Goal: Communication & Community: Participate in discussion

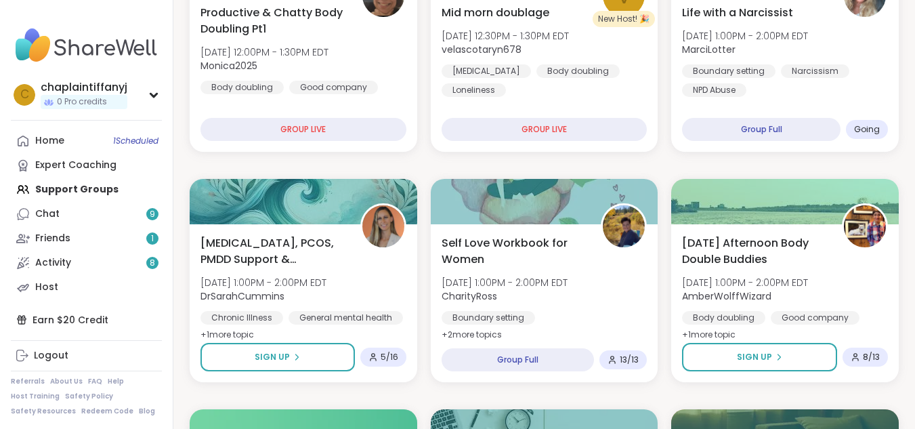
drag, startPoint x: 721, startPoint y: 0, endPoint x: 661, endPoint y: 67, distance: 89.7
click at [812, 131] on div "Group Full" at bounding box center [760, 131] width 161 height 24
click at [866, 125] on span "Going" at bounding box center [868, 130] width 26 height 11
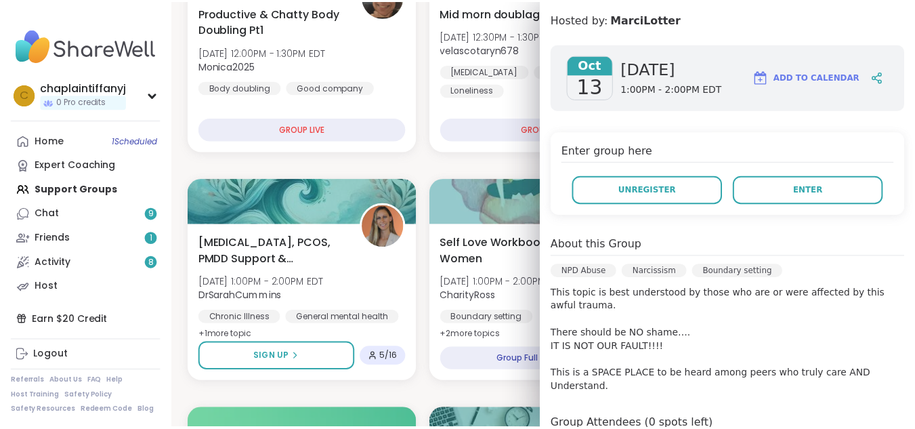
scroll to position [217, 0]
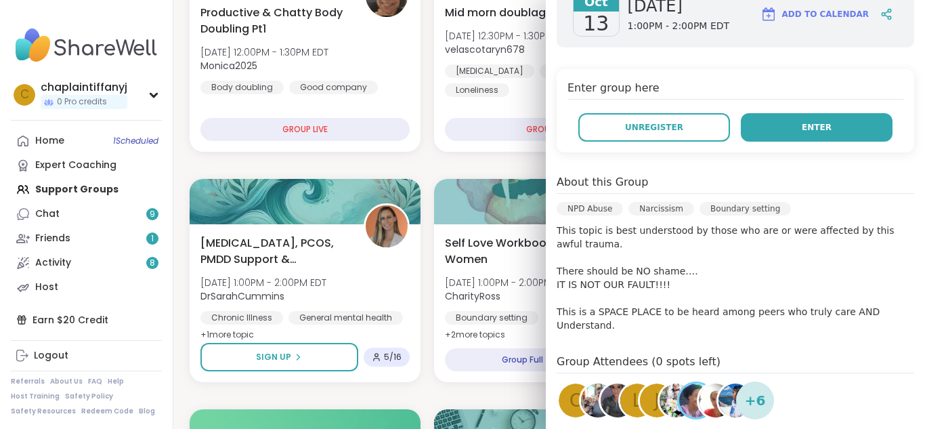
click at [820, 125] on button "Enter" at bounding box center [817, 127] width 152 height 28
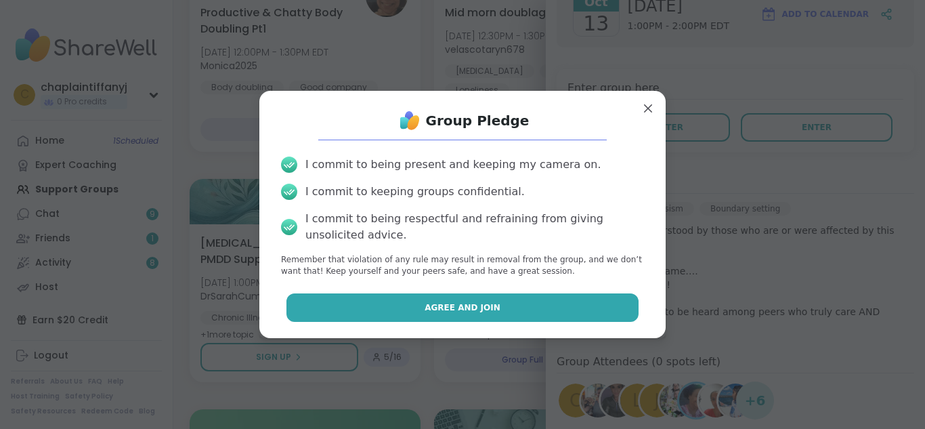
click at [592, 296] on button "Agree and Join" at bounding box center [462, 307] width 353 height 28
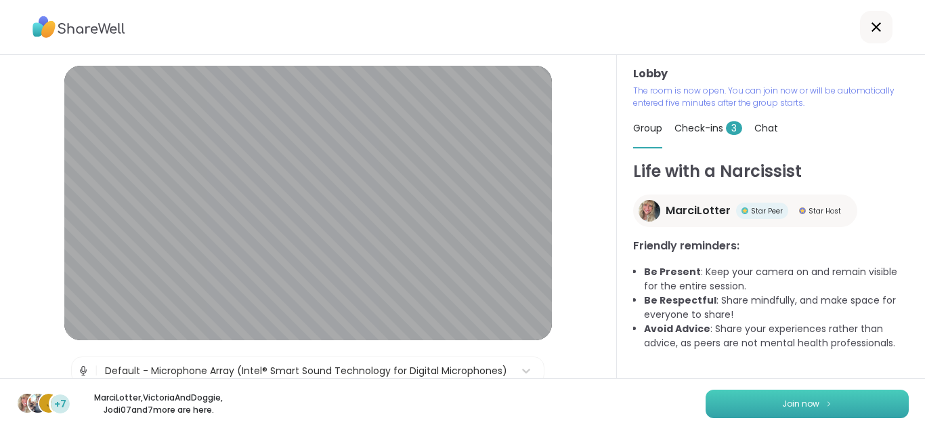
click at [795, 399] on span "Join now" at bounding box center [800, 403] width 37 height 12
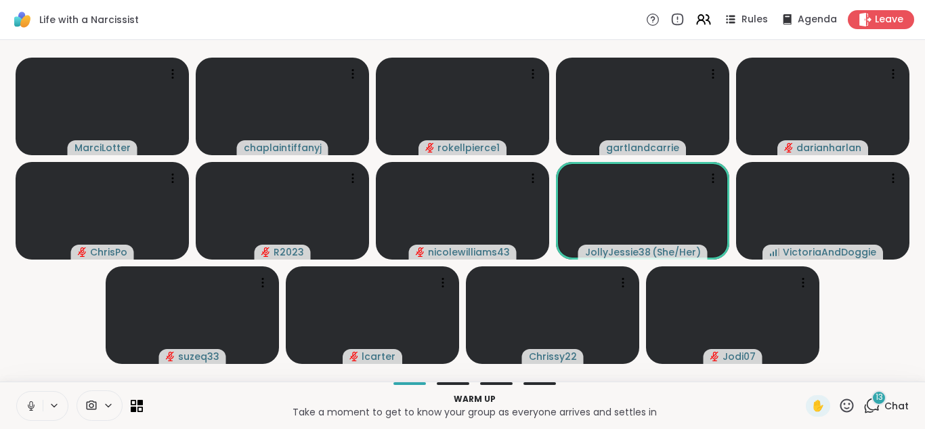
click at [32, 397] on button at bounding box center [30, 405] width 26 height 28
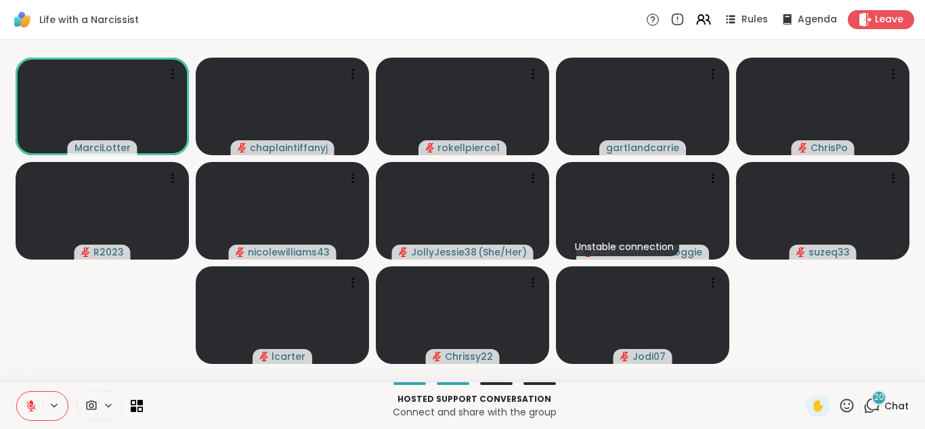
click at [869, 406] on icon at bounding box center [873, 404] width 13 height 12
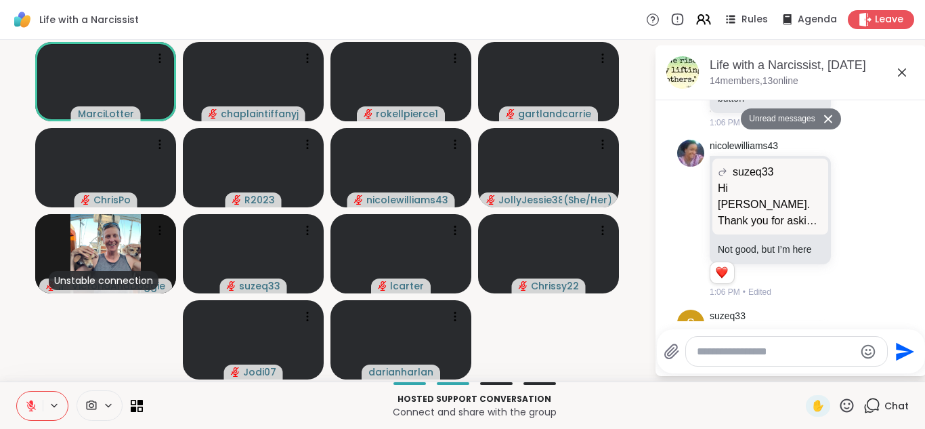
scroll to position [2654, 0]
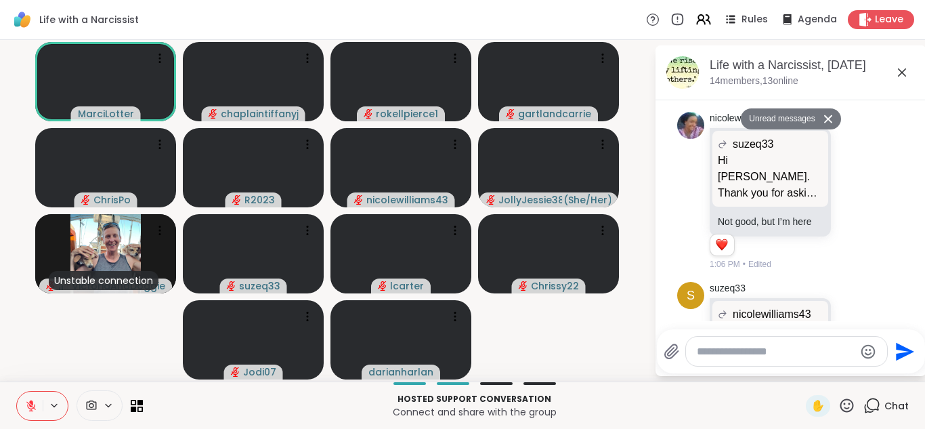
click at [902, 315] on div "JollyJessie38 is typing" at bounding box center [793, 321] width 265 height 22
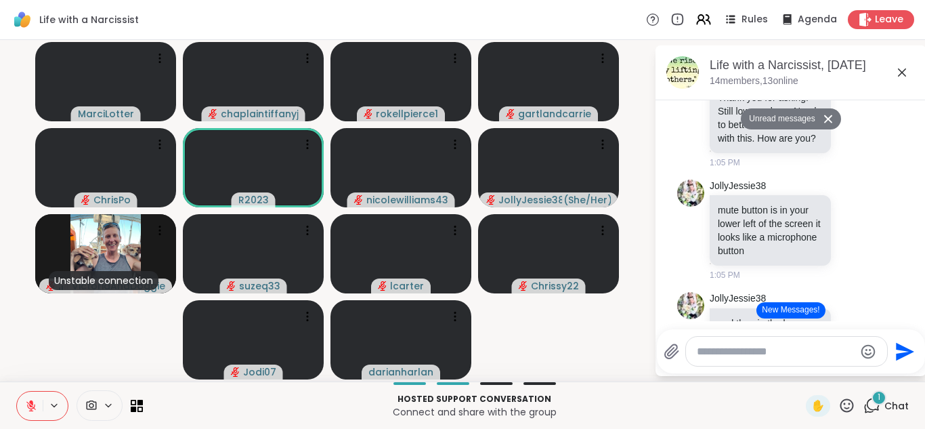
scroll to position [2239, 0]
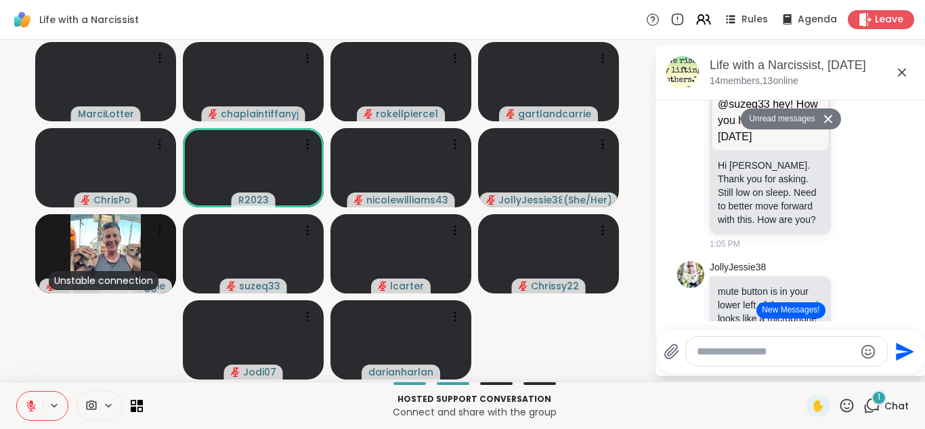
click at [909, 80] on icon at bounding box center [902, 72] width 16 height 16
click at [646, 80] on video-player-container "MarciLotter chaplaintiffanyj rokellpierce1 gartlandcarrie ChrisPo R2023 nicolew…" at bounding box center [327, 210] width 638 height 330
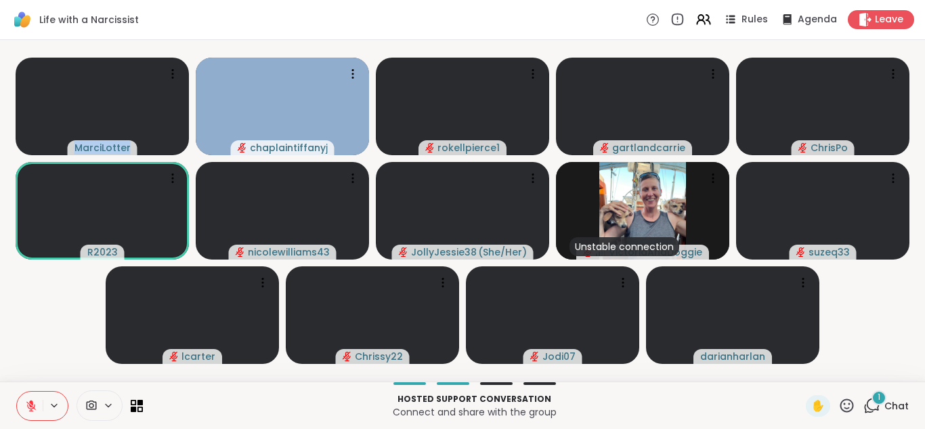
click at [909, 80] on video-player-container "MarciLotter chaplaintiffanyj rokellpierce1 gartlandcarrie ChrisPo R2023 nicolew…" at bounding box center [462, 210] width 909 height 330
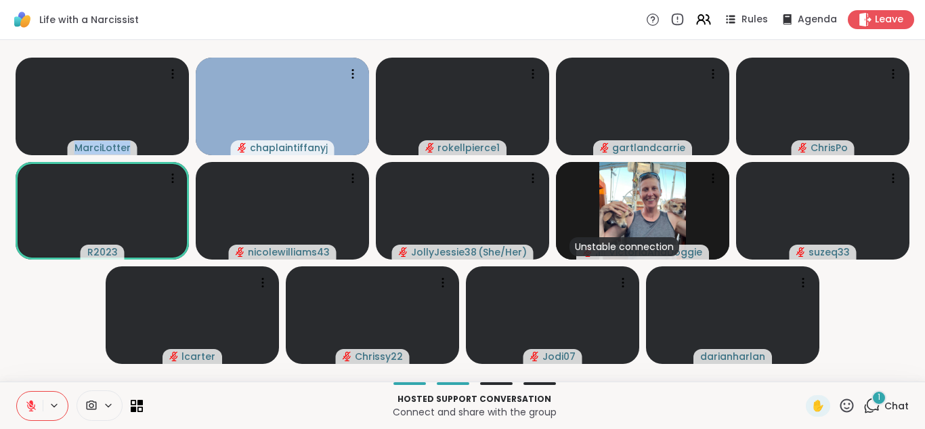
click at [909, 80] on video-player-container "MarciLotter chaplaintiffanyj rokellpierce1 gartlandcarrie ChrisPo R2023 nicolew…" at bounding box center [462, 210] width 909 height 330
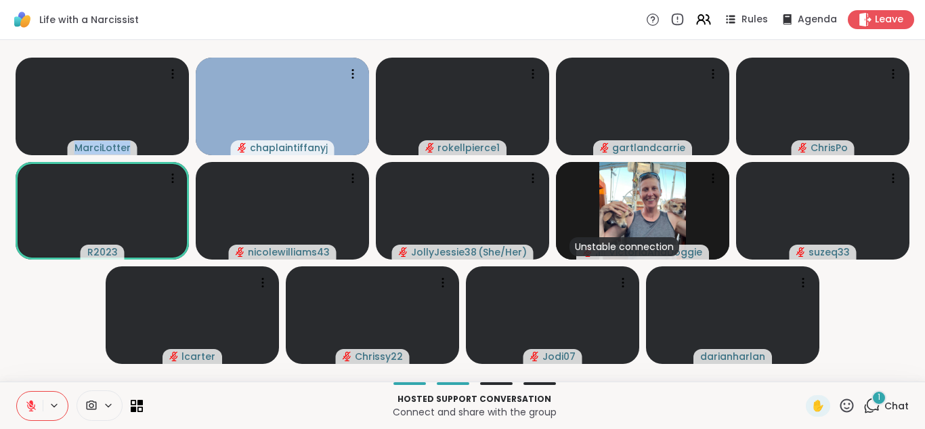
click at [909, 80] on video-player-container "MarciLotter chaplaintiffanyj rokellpierce1 gartlandcarrie ChrisPo R2023 nicolew…" at bounding box center [462, 210] width 909 height 330
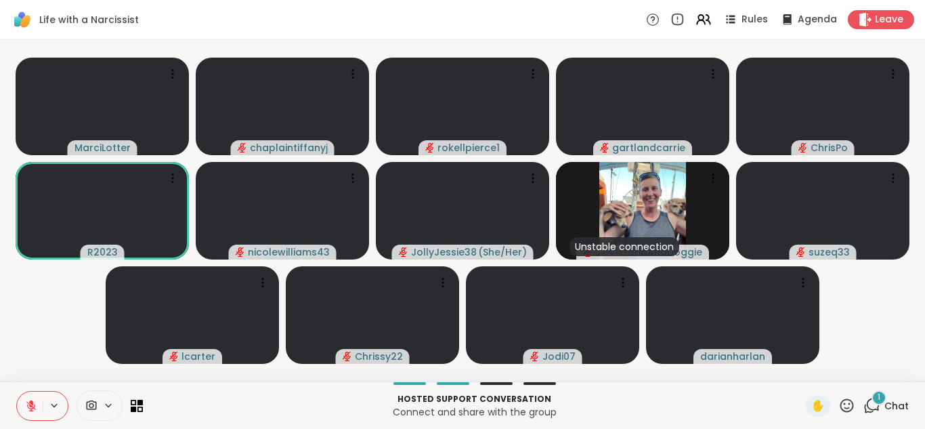
click at [871, 397] on div "1" at bounding box center [878, 397] width 15 height 15
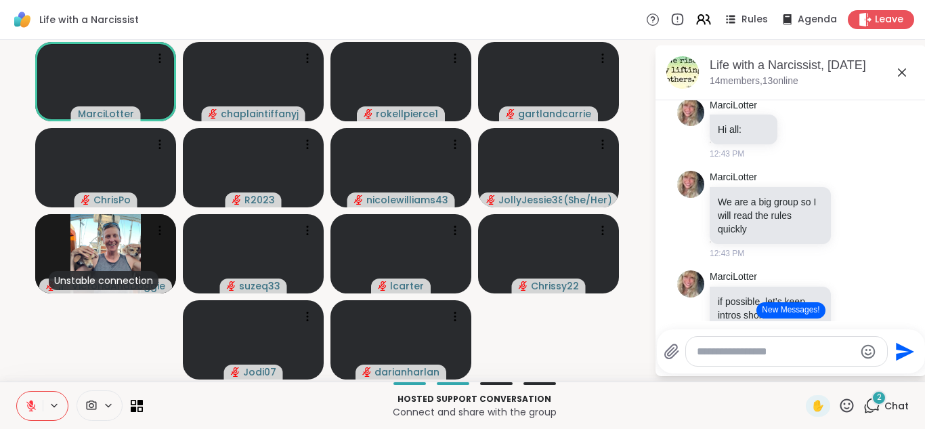
scroll to position [18, 0]
click at [32, 399] on icon at bounding box center [31, 405] width 12 height 12
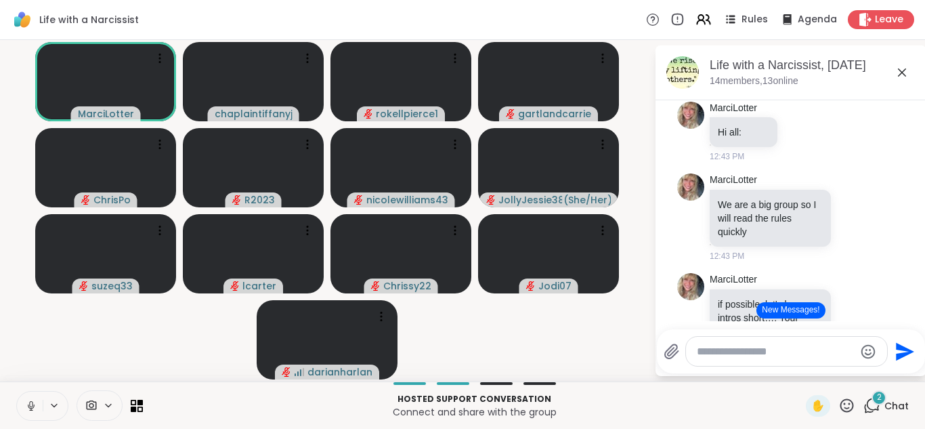
click at [32, 410] on icon at bounding box center [30, 409] width 3 height 1
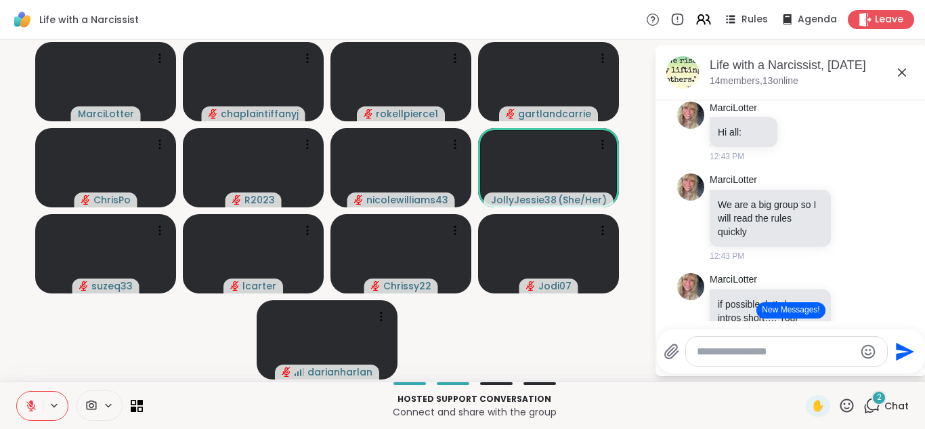
click at [32, 410] on icon at bounding box center [31, 405] width 12 height 12
drag, startPoint x: 32, startPoint y: 410, endPoint x: 0, endPoint y: 378, distance: 45.0
click at [0, 378] on div "Life with a Narcissist Rules Agenda Leave MarciLotter chaplaintiffanyj rokellpi…" at bounding box center [462, 214] width 925 height 429
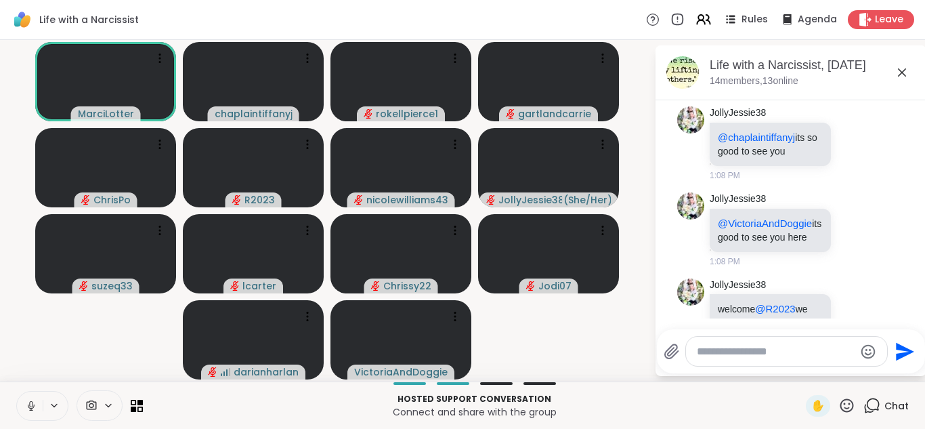
scroll to position [3249, 0]
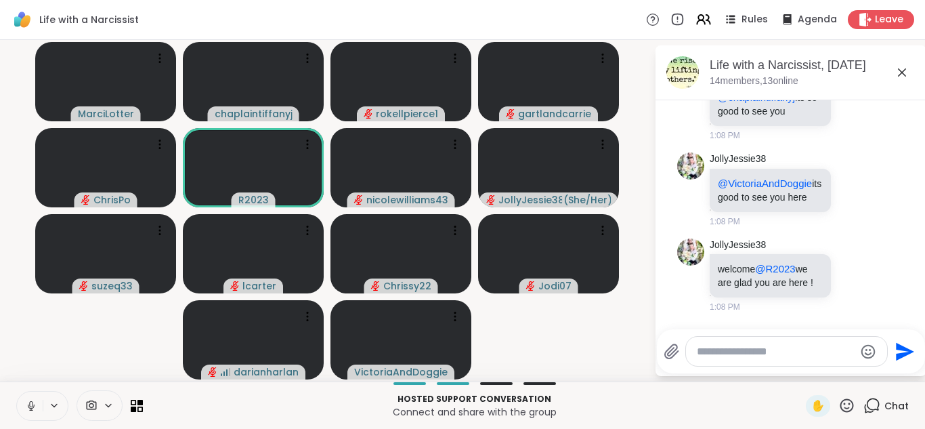
click at [697, 343] on div at bounding box center [786, 350] width 201 height 29
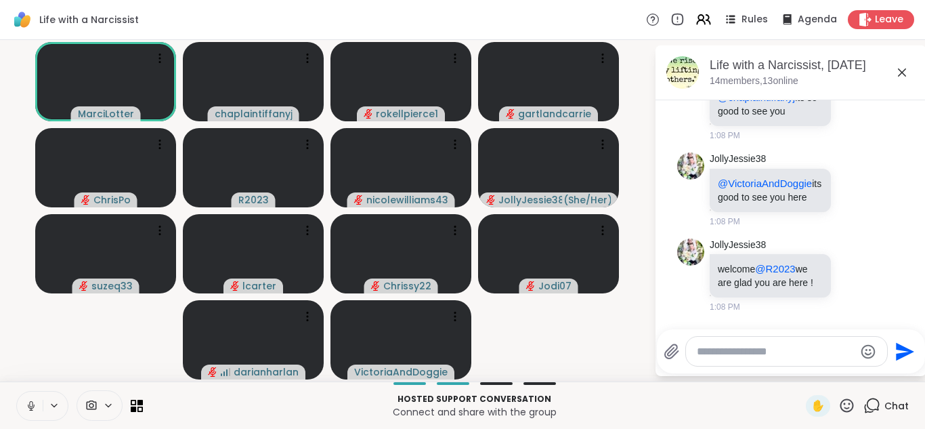
click at [701, 349] on textarea "Type your message" at bounding box center [776, 352] width 158 height 14
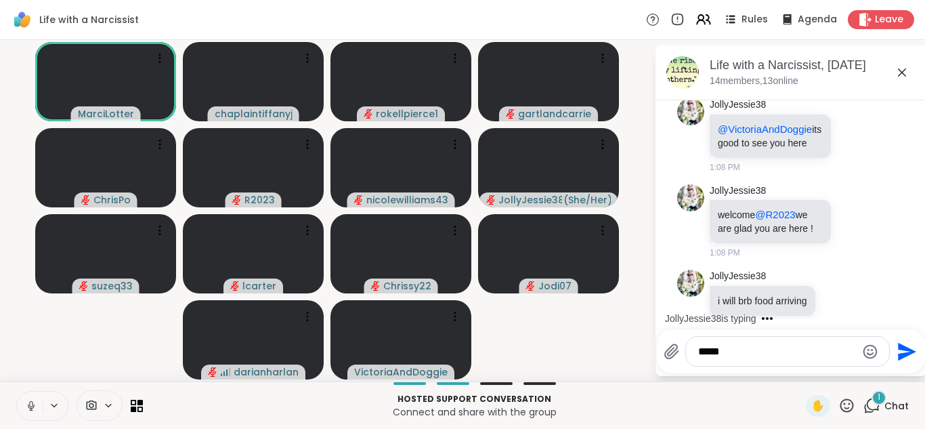
scroll to position [3335, 0]
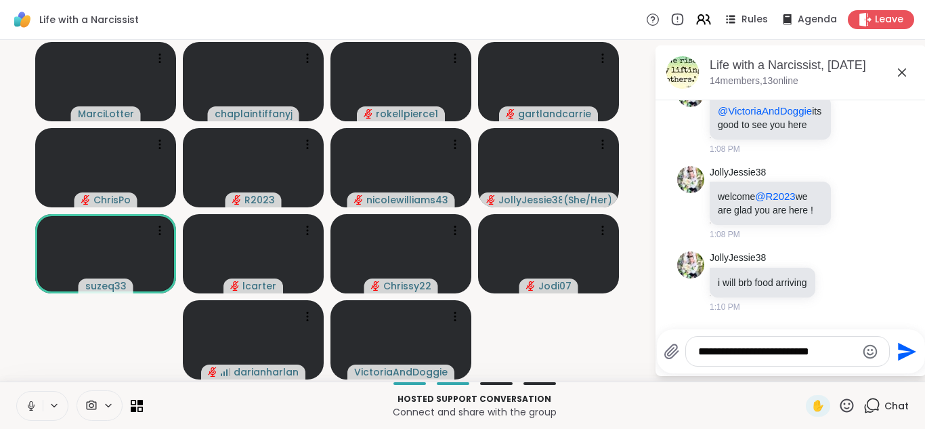
type textarea "**********"
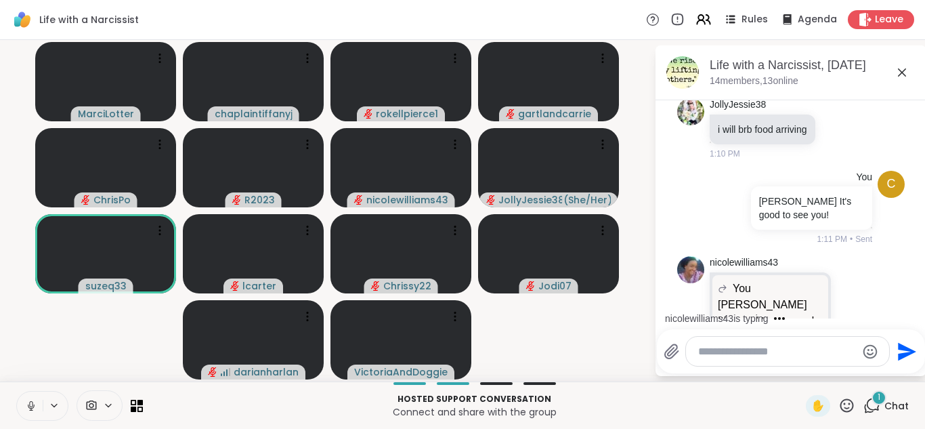
scroll to position [3555, 0]
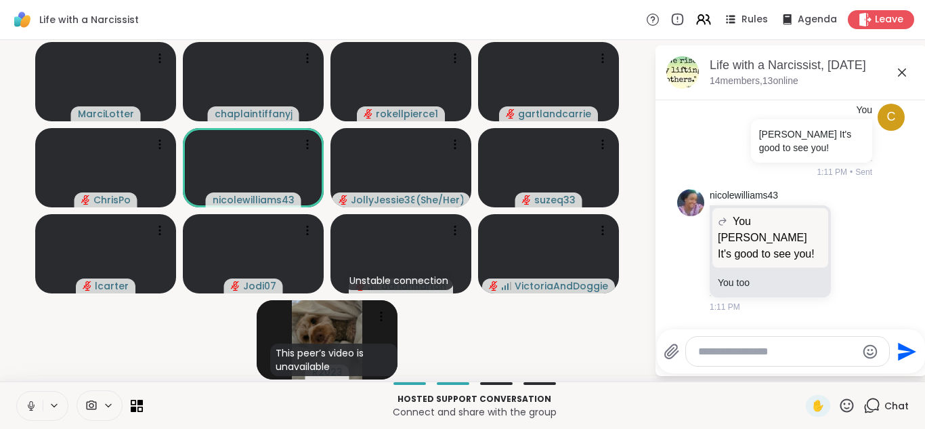
click at [28, 397] on button at bounding box center [30, 405] width 26 height 28
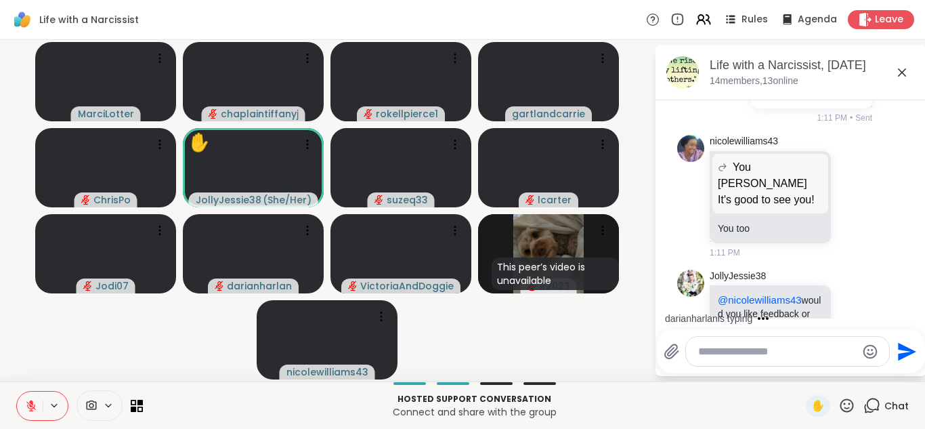
scroll to position [3505, 0]
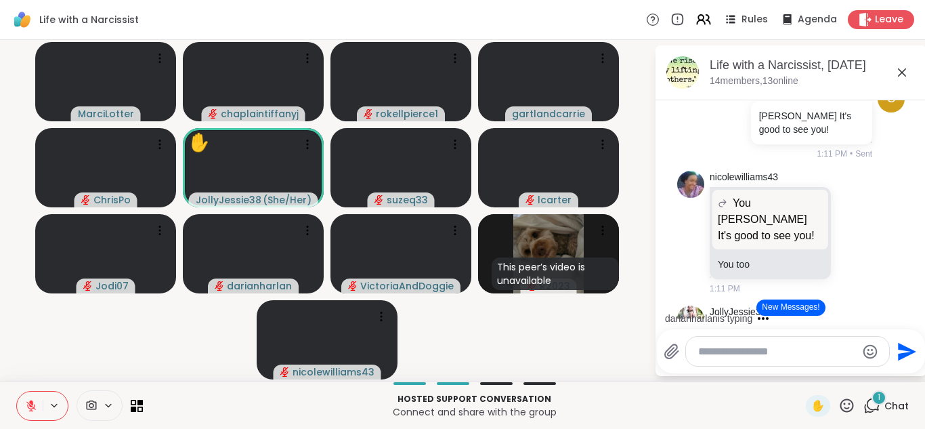
click at [909, 311] on div "[DATE] [PERSON_NAME] Hi all: 12:43 PM [PERSON_NAME] We are a big group so I wil…" at bounding box center [790, 207] width 271 height 221
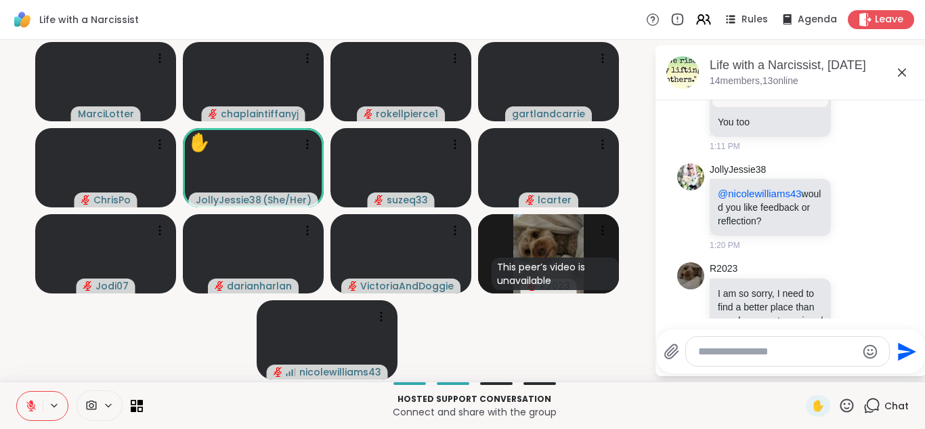
scroll to position [3645, 0]
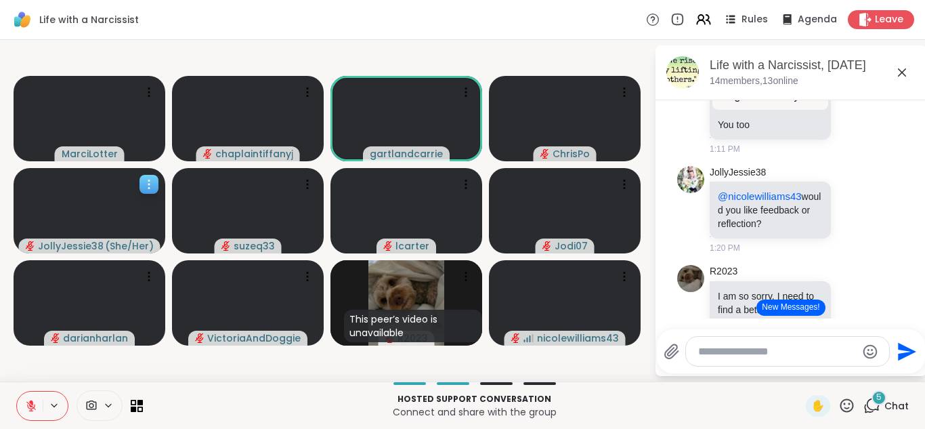
click at [150, 188] on icon at bounding box center [148, 188] width 1 height 1
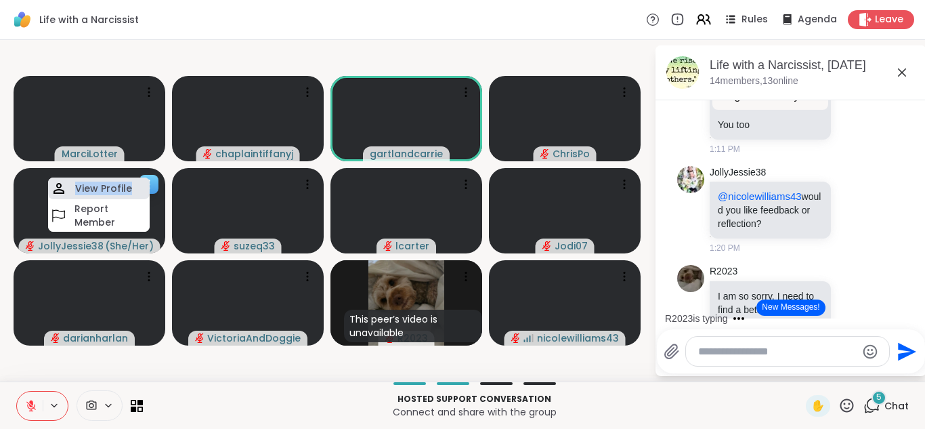
drag, startPoint x: 150, startPoint y: 188, endPoint x: 136, endPoint y: 184, distance: 14.1
click at [136, 184] on div "JollyJessie38 ( She/Her ) View Profile Report Member" at bounding box center [90, 210] width 152 height 85
click at [122, 185] on h4 "View Profile" at bounding box center [103, 188] width 57 height 14
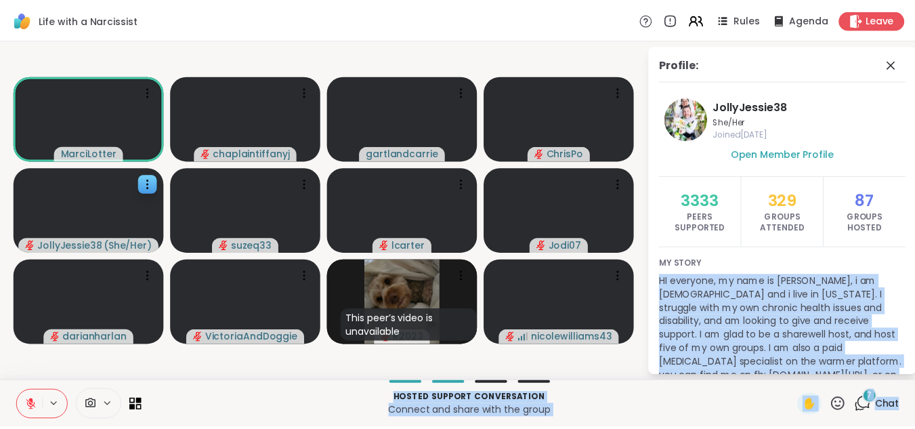
scroll to position [56, 0]
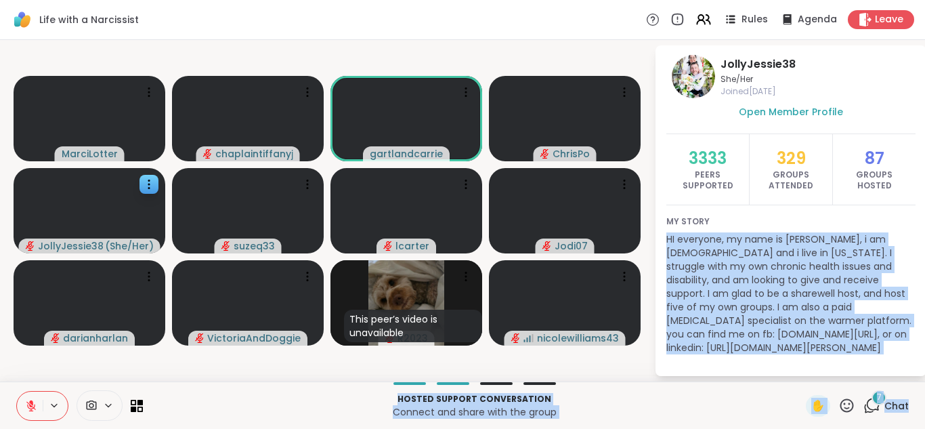
drag, startPoint x: 914, startPoint y: 261, endPoint x: 916, endPoint y: 399, distance: 138.1
click at [914, 399] on html "Life with a Narcissist Rules Agenda Leave MarciLotter chaplaintiffanyj gartland…" at bounding box center [462, 214] width 925 height 429
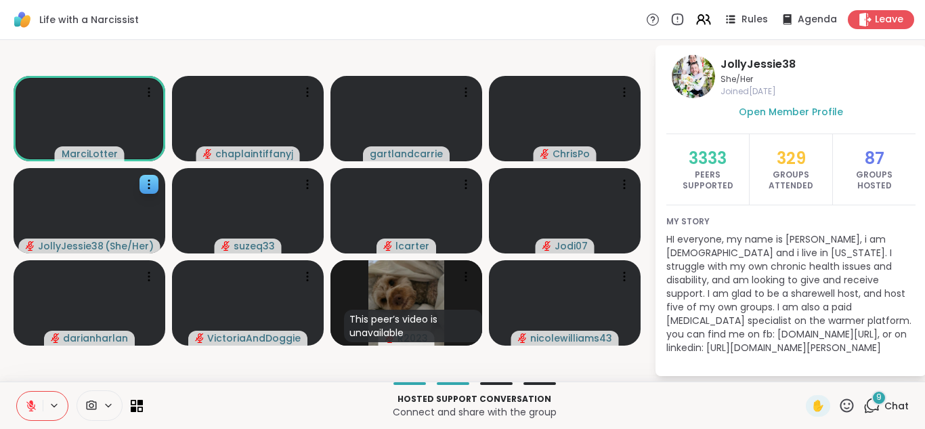
click at [914, 148] on html "Life with a Narcissist Rules Agenda Leave MarciLotter chaplaintiffanyj gartland…" at bounding box center [462, 214] width 925 height 429
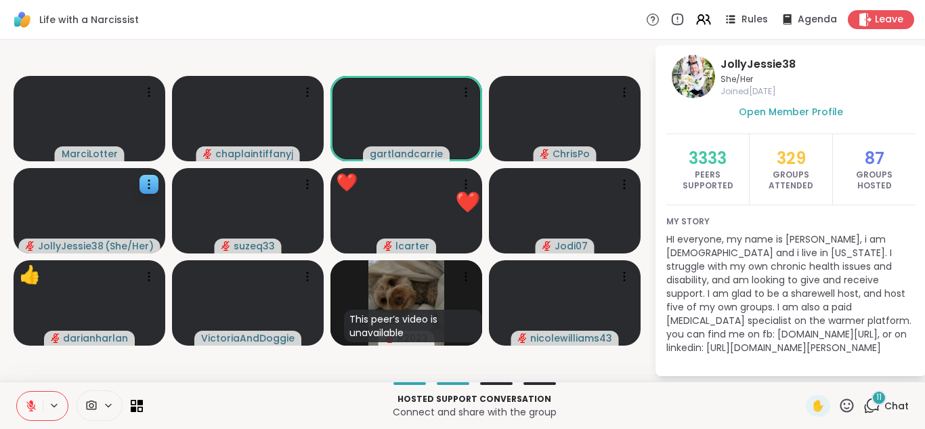
click at [27, 401] on icon at bounding box center [31, 405] width 12 height 12
click at [23, 397] on button at bounding box center [30, 405] width 26 height 28
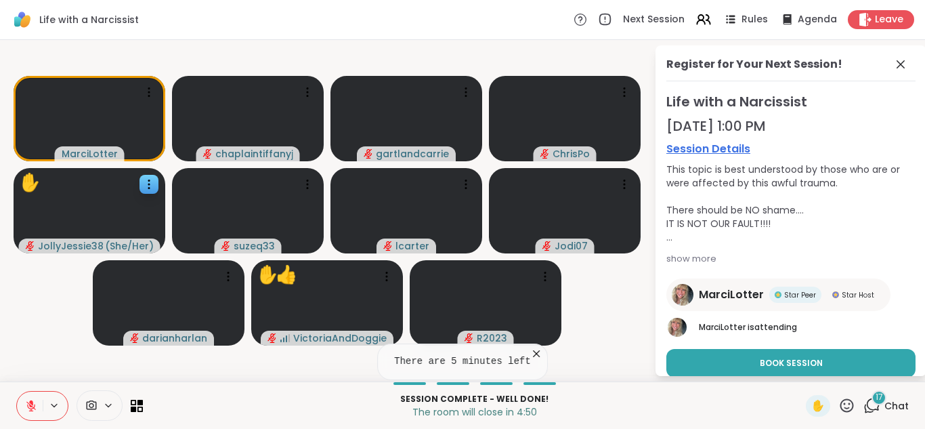
click at [9, 263] on video-player-container "MarciLotter chaplaintiffanyj gartlandcarrie ChrisPo ✋ JollyJessie38 ( She/Her )…" at bounding box center [327, 210] width 638 height 330
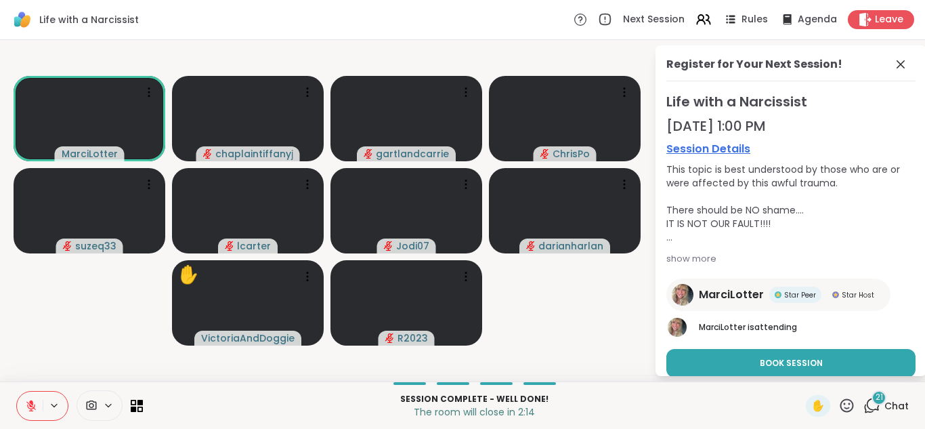
click at [30, 403] on icon at bounding box center [31, 405] width 12 height 12
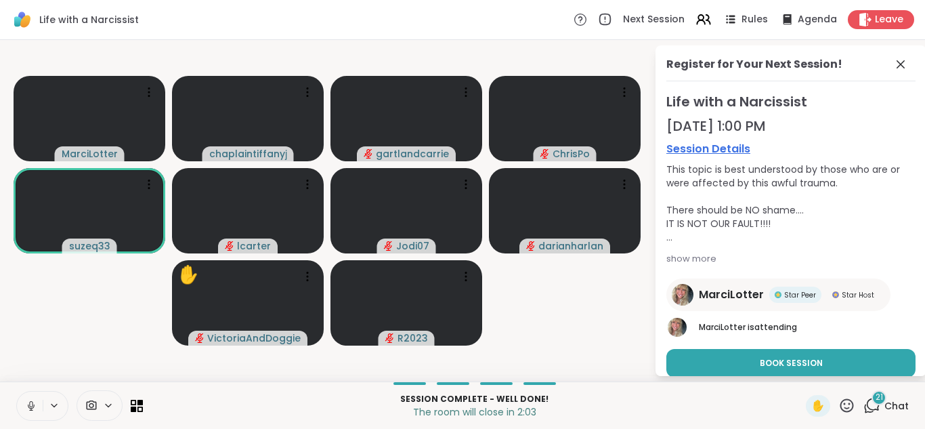
click at [28, 401] on icon at bounding box center [31, 405] width 12 height 12
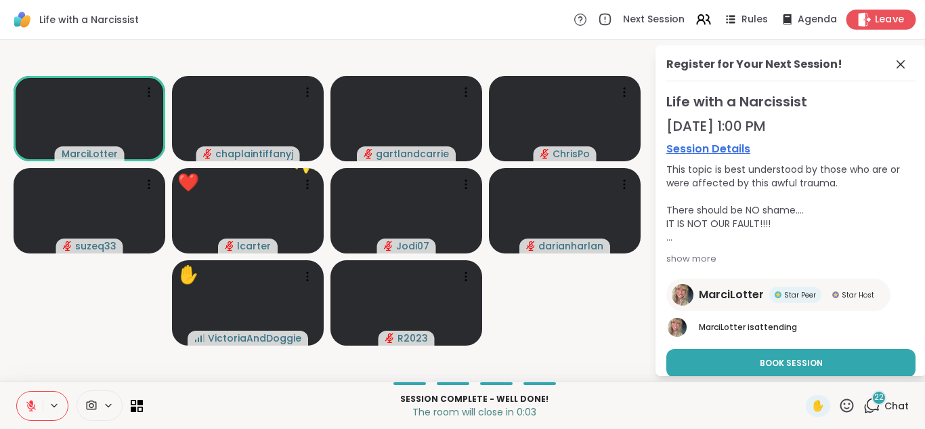
click at [875, 18] on span "Leave" at bounding box center [890, 20] width 30 height 14
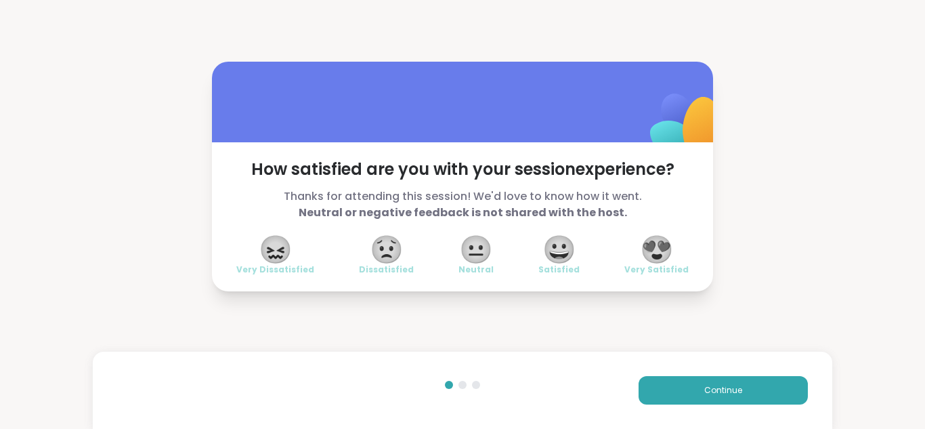
click at [558, 241] on span "😀" at bounding box center [559, 249] width 34 height 24
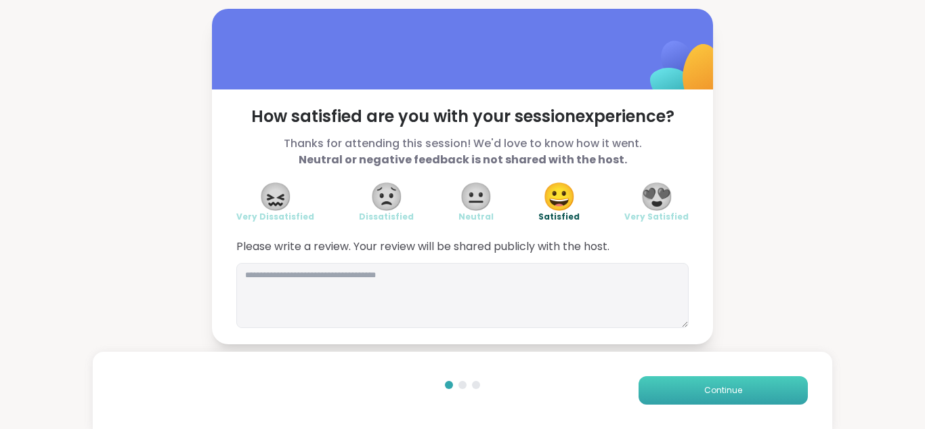
click at [704, 389] on span "Continue" at bounding box center [723, 390] width 38 height 12
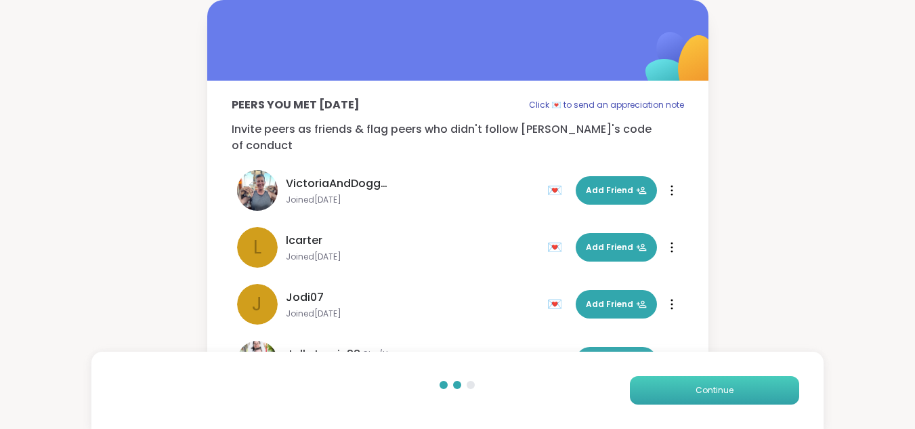
drag, startPoint x: 701, startPoint y: 384, endPoint x: 687, endPoint y: 388, distance: 14.8
click at [687, 388] on button "Continue" at bounding box center [714, 390] width 169 height 28
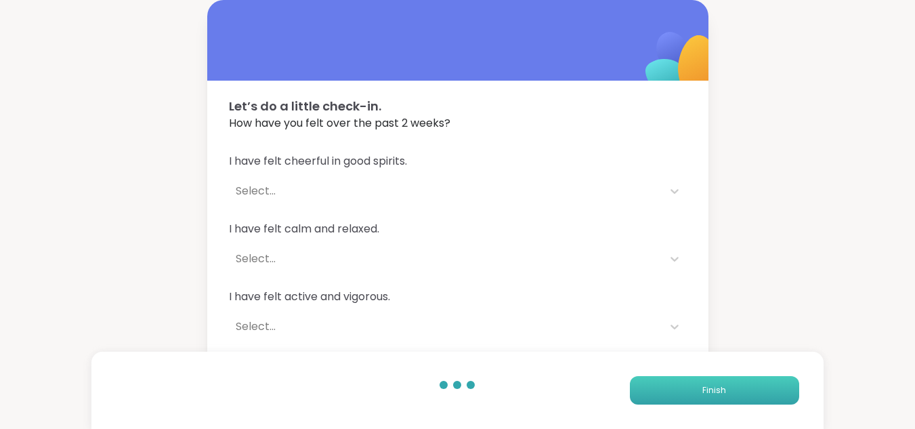
drag, startPoint x: 684, startPoint y: 387, endPoint x: 678, endPoint y: 378, distance: 10.2
click at [678, 378] on button "Finish" at bounding box center [714, 390] width 169 height 28
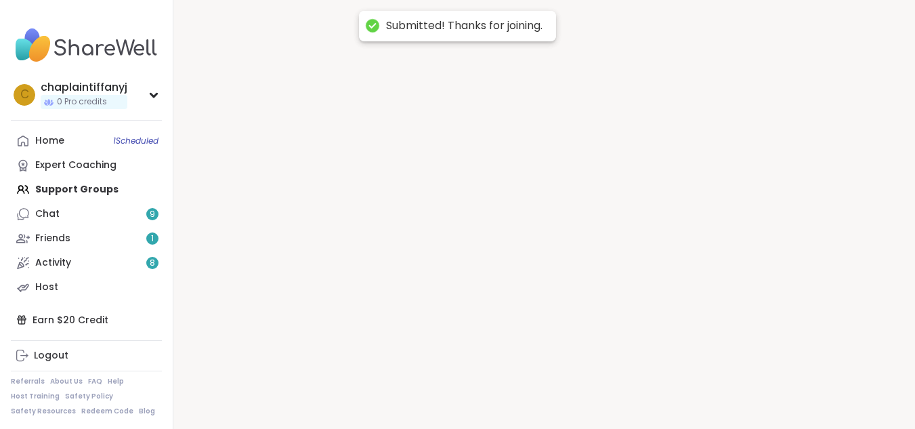
click at [678, 378] on div at bounding box center [543, 214] width 741 height 429
